Goal: Navigation & Orientation: Find specific page/section

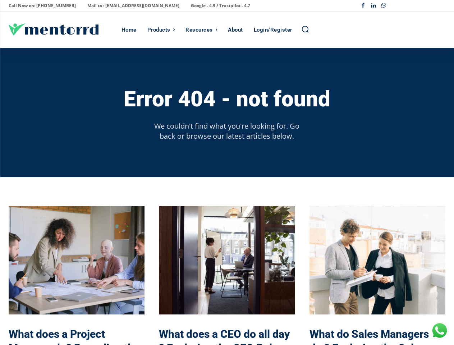
click at [227, 173] on div "Error 404 - not found We couldn't find what you're looking for. Go back or brow…" at bounding box center [227, 112] width 437 height 129
click at [40, 6] on p "Call Now on: [PHONE_NUMBER]" at bounding box center [42, 6] width 67 height 10
click at [114, 6] on p "Mail to : [EMAIL_ADDRESS][DOMAIN_NAME]" at bounding box center [133, 6] width 92 height 10
click at [191, 6] on p "Google - 4.9 / Trustpilot - 4.7" at bounding box center [220, 6] width 59 height 10
click at [402, 6] on div "Facebook Linkedin Whatsapp" at bounding box center [401, 6] width 87 height 10
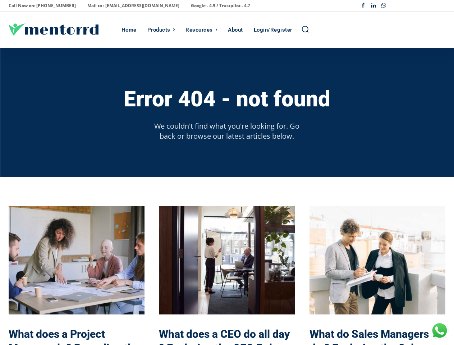
click at [161, 30] on div "Products" at bounding box center [158, 30] width 23 height 36
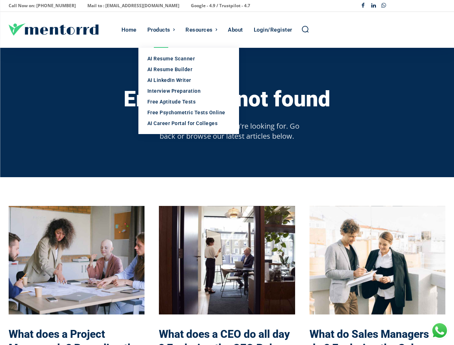
click at [201, 30] on div "Resources" at bounding box center [198, 30] width 27 height 36
click at [305, 29] on icon "Search" at bounding box center [305, 29] width 8 height 8
